Goal: Information Seeking & Learning: Learn about a topic

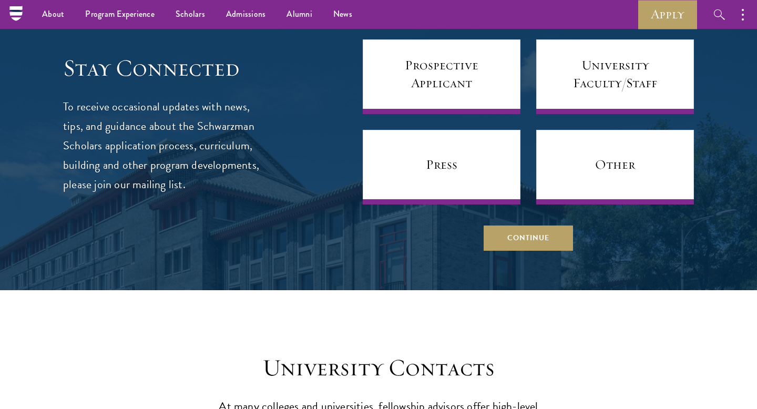
scroll to position [4361, 0]
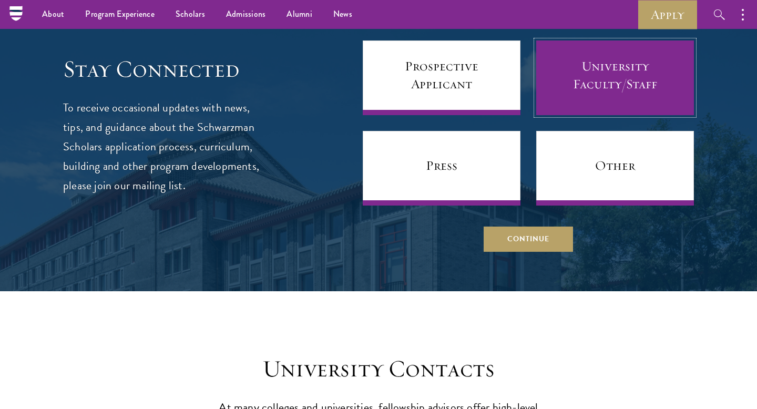
click at [560, 74] on link "University Faculty/Staff" at bounding box center [615, 77] width 158 height 75
click at [566, 89] on link "University Faculty/Staff" at bounding box center [615, 77] width 158 height 75
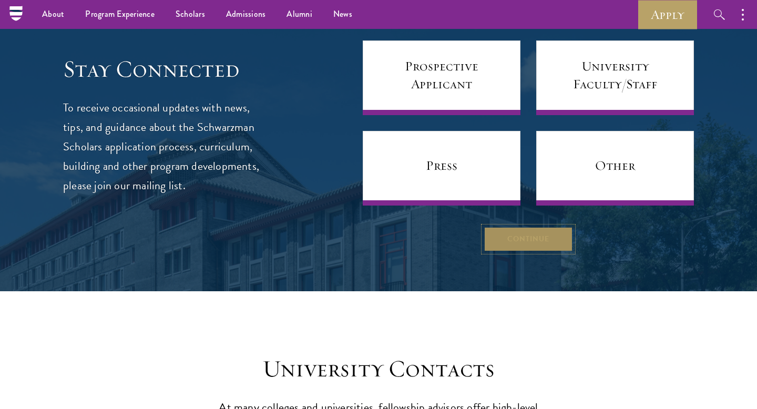
click at [543, 234] on button "Continue" at bounding box center [528, 239] width 89 height 25
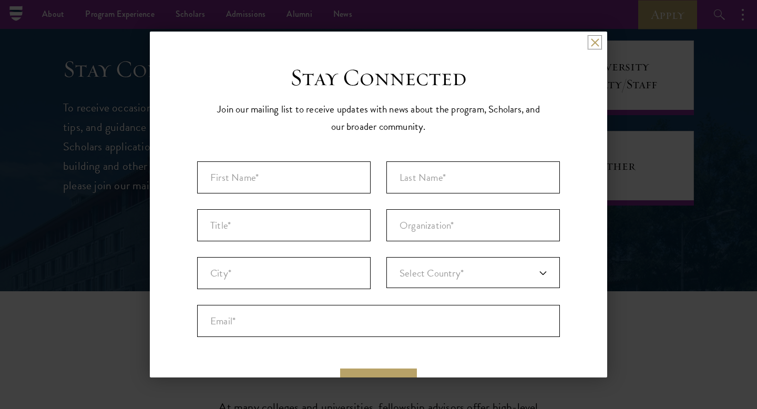
click at [599, 45] on button at bounding box center [594, 42] width 9 height 9
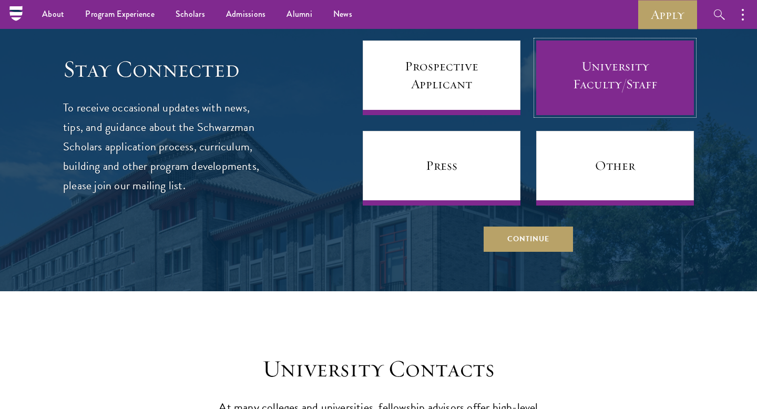
click at [585, 73] on link "University Faculty/Staff" at bounding box center [615, 77] width 158 height 75
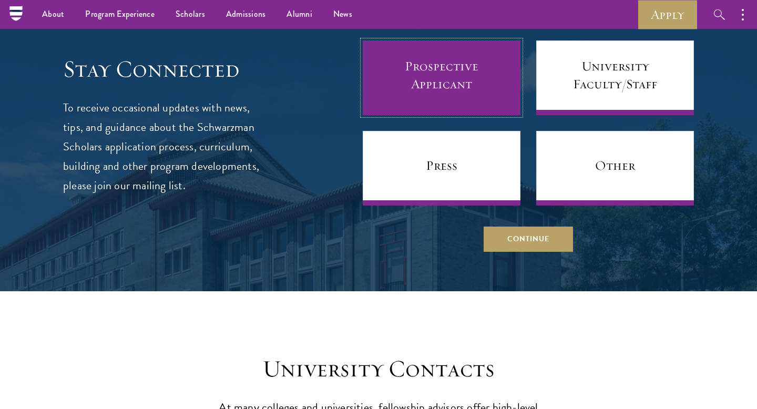
click at [468, 79] on link "Prospective Applicant" at bounding box center [442, 77] width 158 height 75
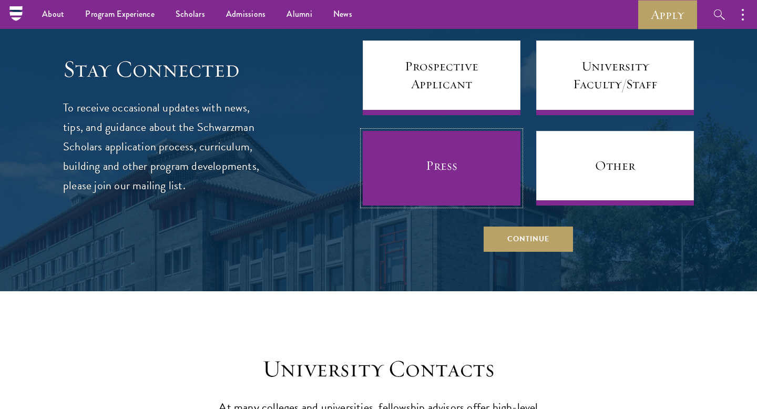
click at [488, 195] on link "Press" at bounding box center [442, 168] width 158 height 75
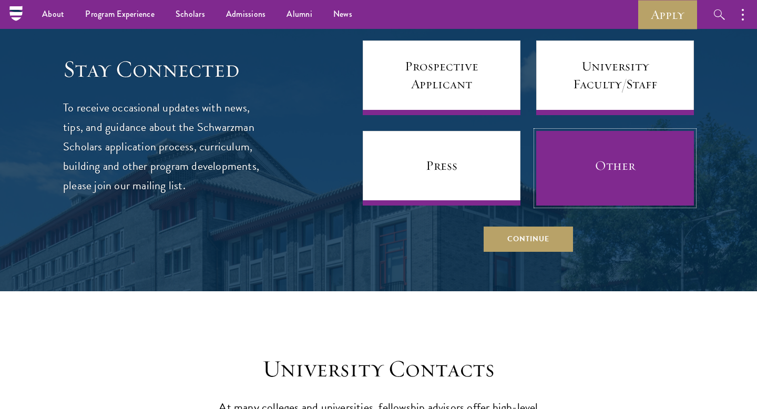
click at [592, 175] on link "Other" at bounding box center [615, 168] width 158 height 75
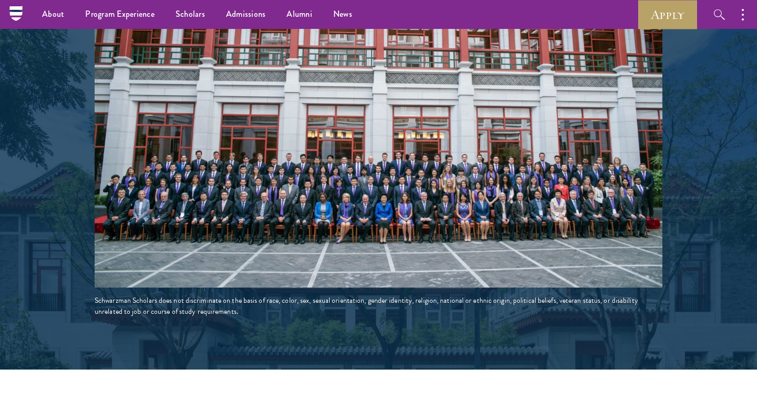
scroll to position [1827, 0]
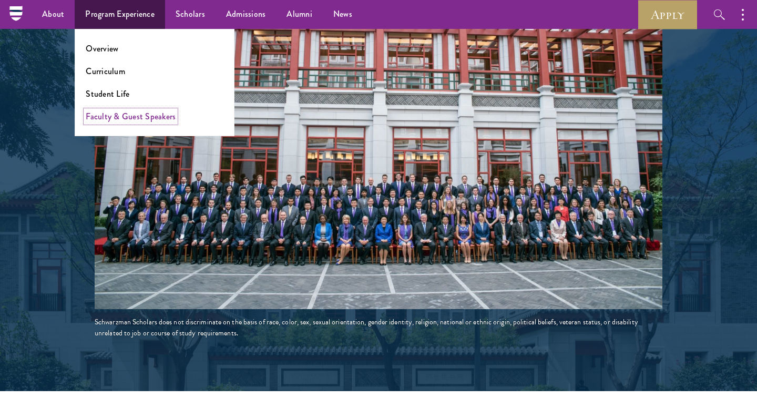
click at [137, 119] on link "Faculty & Guest Speakers" at bounding box center [131, 116] width 90 height 12
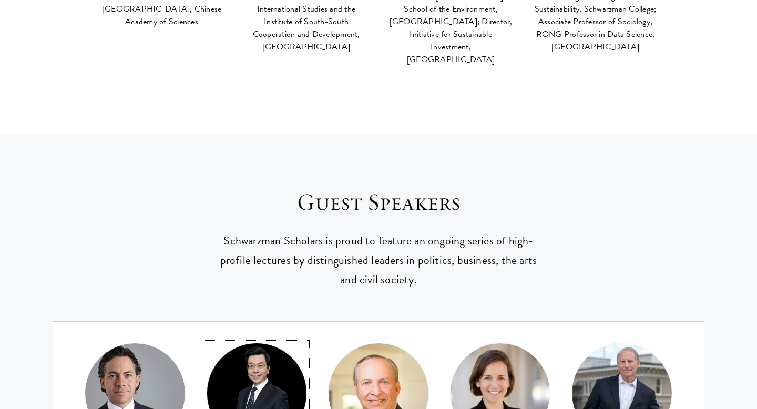
scroll to position [121, 0]
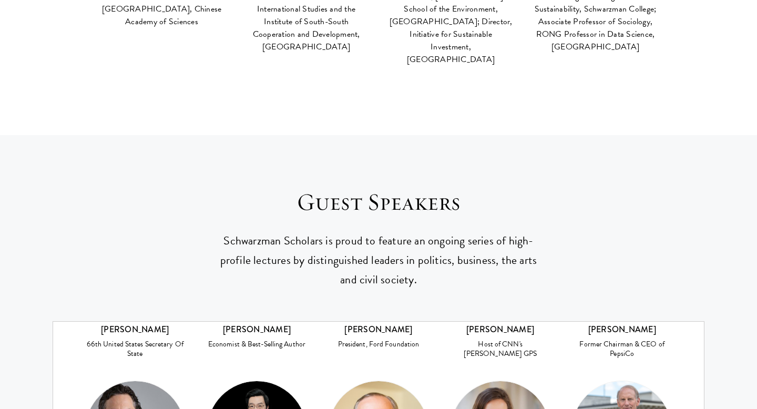
drag, startPoint x: 283, startPoint y: 115, endPoint x: 396, endPoint y: 6, distance: 156.5
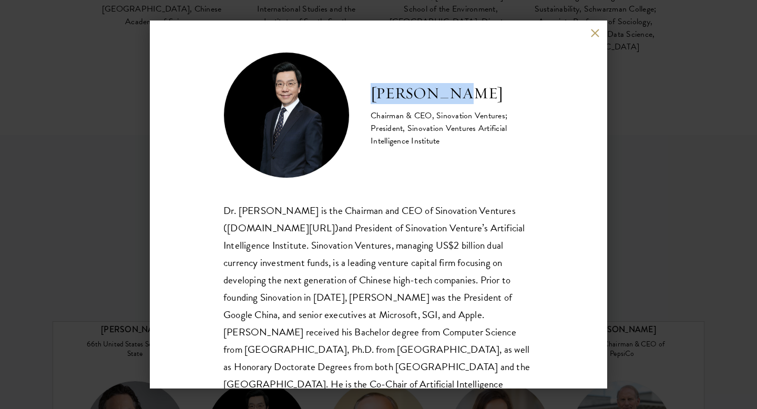
drag, startPoint x: 369, startPoint y: 93, endPoint x: 457, endPoint y: 93, distance: 88.8
click at [457, 93] on div "[PERSON_NAME] Chairman & CEO, Sinovation Ventures; President, Sinovation Ventur…" at bounding box center [378, 115] width 310 height 126
copy h2 "[PERSON_NAME]"
click at [594, 28] on div "[PERSON_NAME] Chairman & CEO, Sinovation Ventures; President, Sinovation Ventur…" at bounding box center [378, 205] width 457 height 368
click at [594, 33] on button at bounding box center [594, 32] width 9 height 9
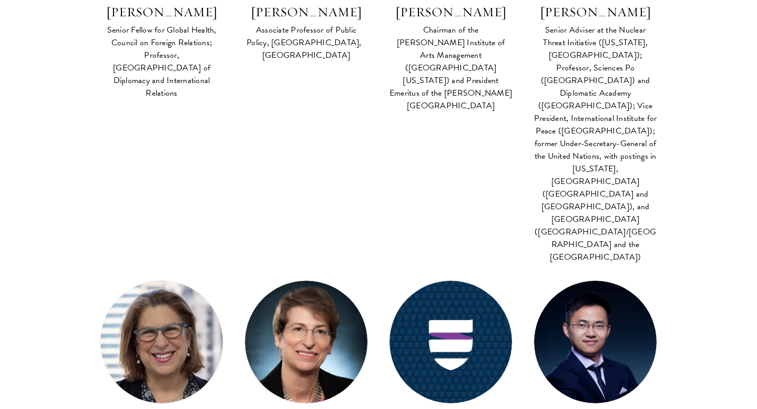
scroll to position [1721, 0]
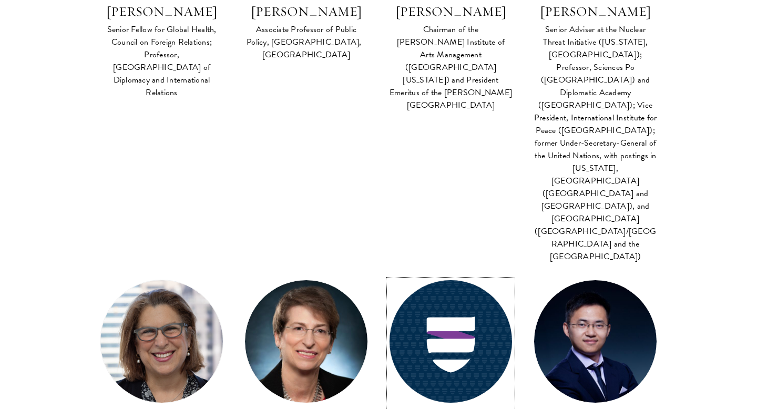
drag, startPoint x: 414, startPoint y: 198, endPoint x: 477, endPoint y: 195, distance: 63.1
click at [535, 280] on div "Co-Instructor Global Affairs FACULTY BIO [PERSON_NAME] Associate Professor, Sch…" at bounding box center [595, 386] width 145 height 212
drag, startPoint x: 528, startPoint y: 289, endPoint x: 420, endPoint y: 195, distance: 143.9
copy div "[PERSON_NAME] Associate Professor of Design & Artificial Intelligence, Founding…"
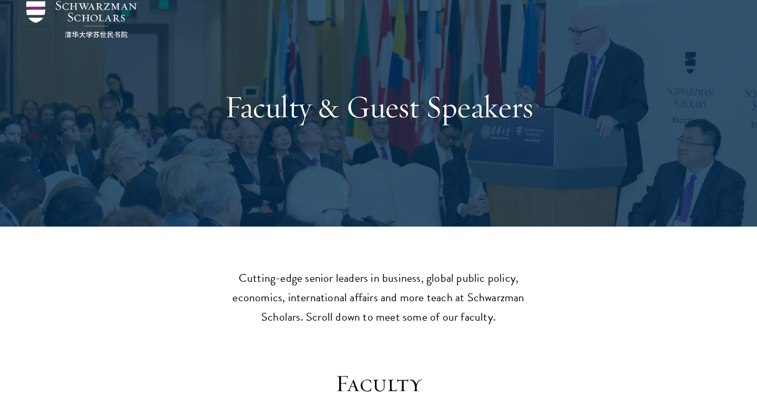
scroll to position [48, 0]
